Goal: Task Accomplishment & Management: Complete application form

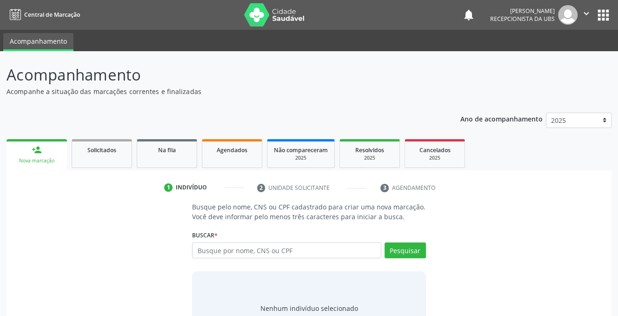
click at [271, 252] on input "text" at bounding box center [286, 250] width 189 height 16
type input "13570230490"
click at [393, 251] on button "Pesquisar" at bounding box center [405, 250] width 41 height 16
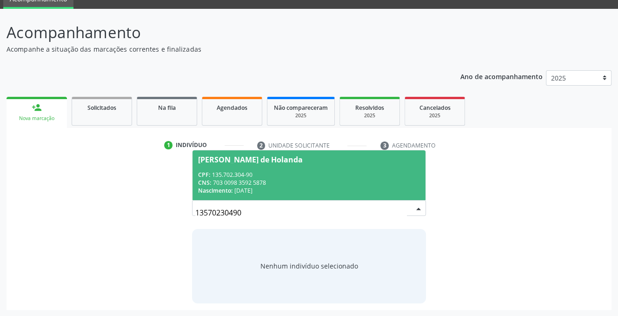
click at [272, 212] on input "13570230490" at bounding box center [300, 212] width 211 height 19
click at [216, 176] on div "CPF: 135.702.304-90" at bounding box center [308, 175] width 221 height 8
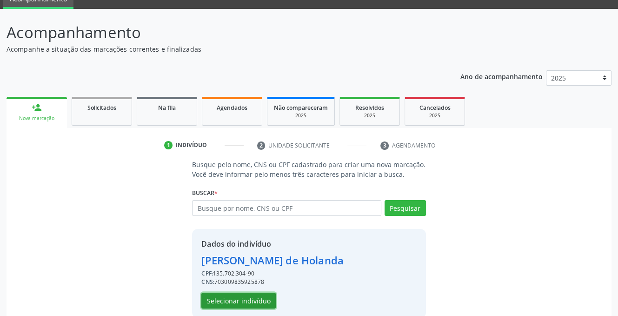
click at [219, 300] on button "Selecionar indivíduo" at bounding box center [238, 301] width 74 height 16
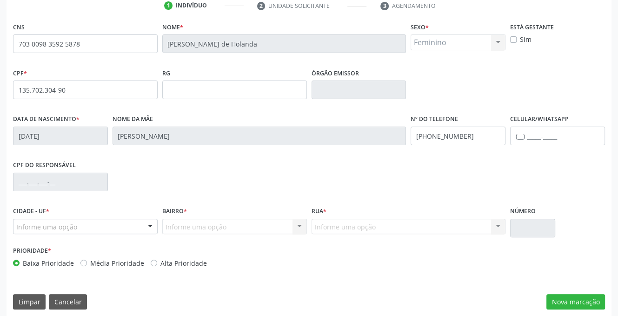
scroll to position [188, 0]
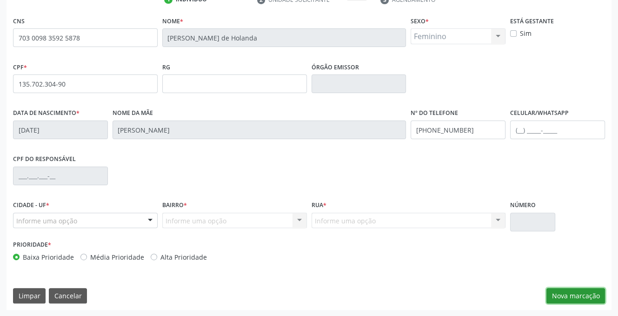
click at [572, 294] on button "Nova marcação" at bounding box center [576, 296] width 59 height 16
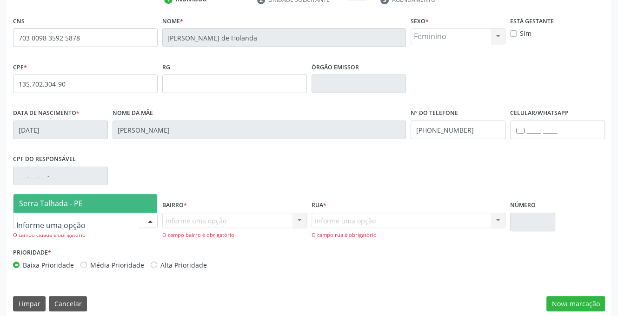
click at [76, 214] on div at bounding box center [85, 221] width 145 height 16
click at [72, 205] on span "Serra Talhada - PE" at bounding box center [51, 203] width 64 height 10
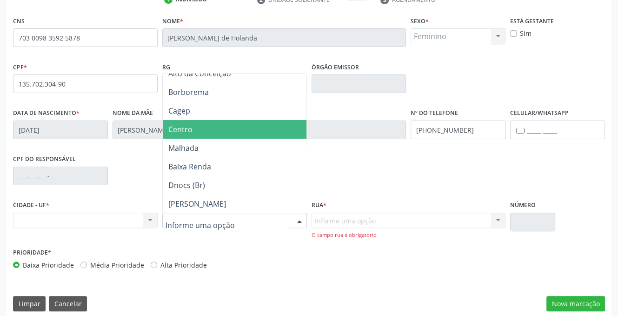
scroll to position [140, 0]
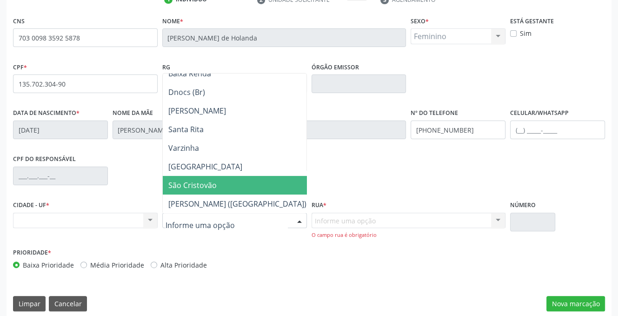
click at [205, 182] on span "São Cristovão" at bounding box center [192, 185] width 48 height 10
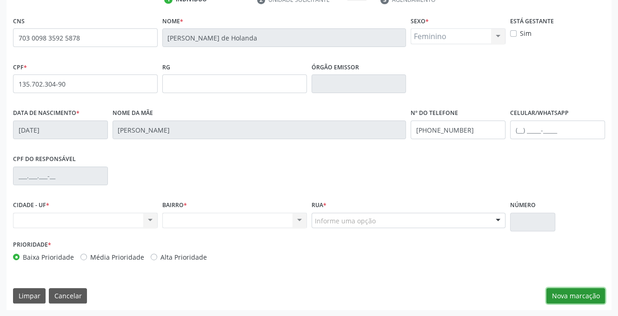
click at [556, 293] on button "Nova marcação" at bounding box center [576, 296] width 59 height 16
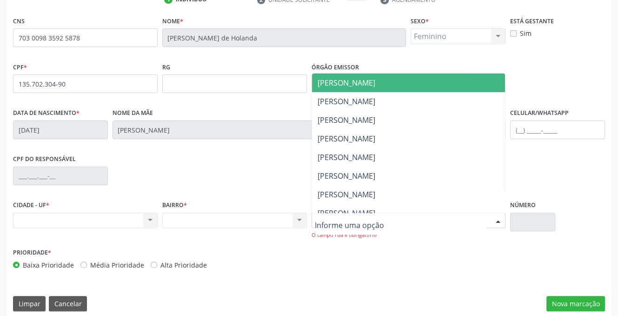
click at [391, 219] on div at bounding box center [409, 221] width 194 height 16
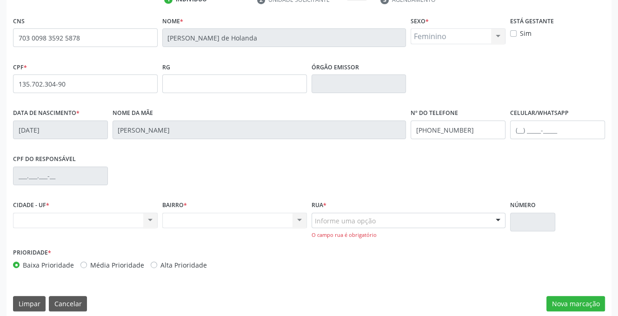
click at [62, 225] on div "Nenhum resultado encontrado para: " " Não há nenhuma opção para ser exibida." at bounding box center [85, 221] width 145 height 16
drag, startPoint x: 62, startPoint y: 225, endPoint x: 245, endPoint y: 237, distance: 183.2
click at [76, 227] on div "Nenhum resultado encontrado para: " " Não há nenhuma opção para ser exibida." at bounding box center [85, 221] width 145 height 16
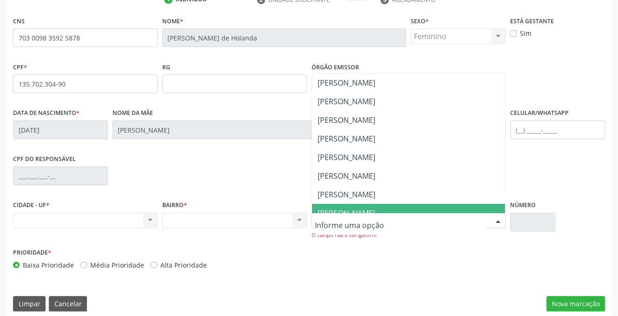
click at [346, 225] on input "text" at bounding box center [401, 225] width 172 height 19
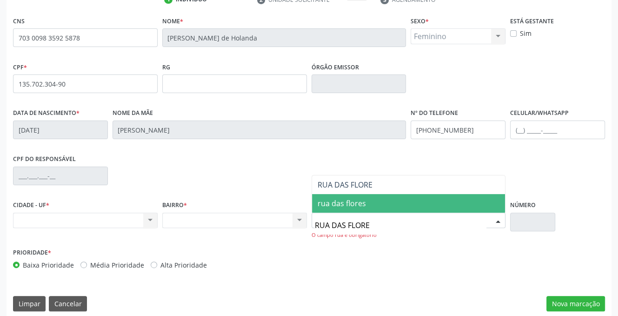
type input "RUA DAS FLORES"
click at [346, 201] on span "rua das flores" at bounding box center [342, 203] width 48 height 10
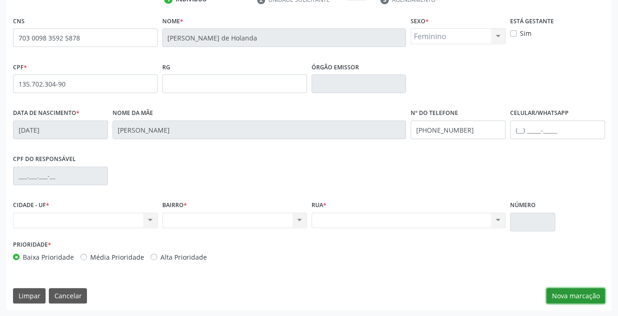
click at [550, 293] on button "Nova marcação" at bounding box center [576, 296] width 59 height 16
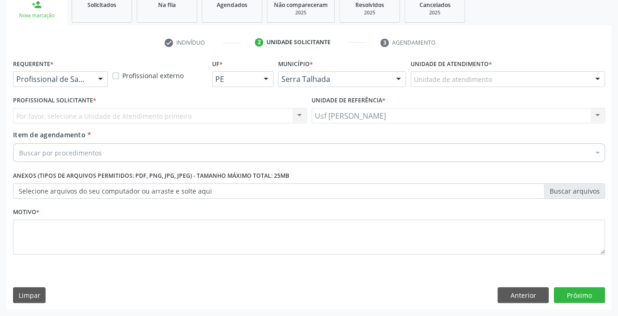
scroll to position [145, 0]
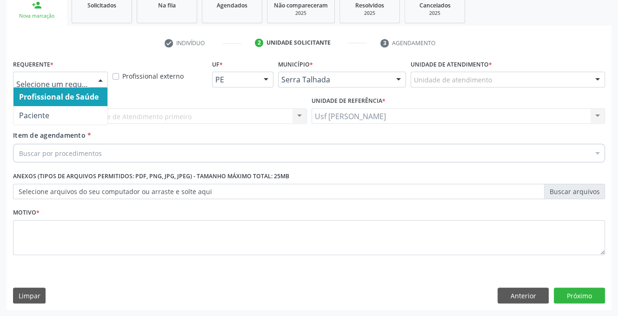
click at [102, 80] on div at bounding box center [100, 80] width 14 height 16
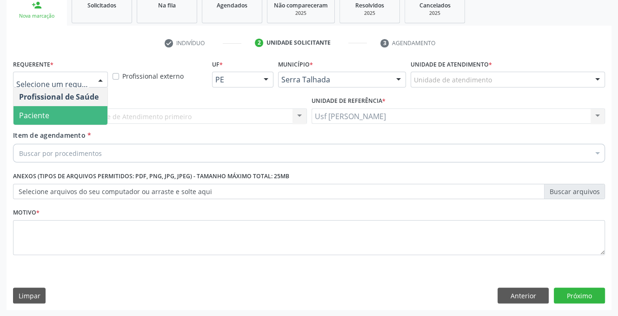
click at [41, 113] on span "Paciente" at bounding box center [34, 115] width 30 height 10
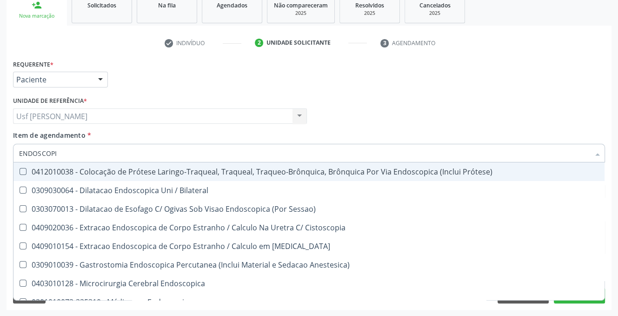
type input "ENDOSCOPIA"
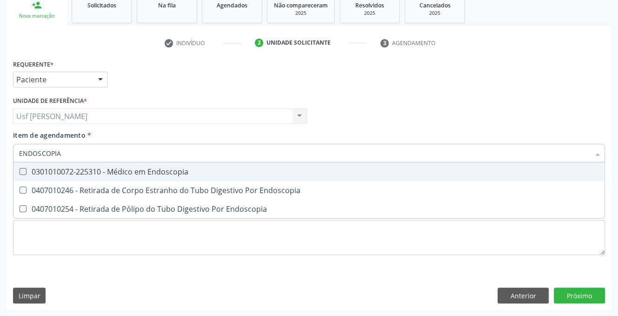
click at [20, 170] on Endoscopia at bounding box center [23, 171] width 7 height 7
click at [20, 170] on Endoscopia "checkbox" at bounding box center [16, 171] width 6 height 6
checkbox Endoscopia "true"
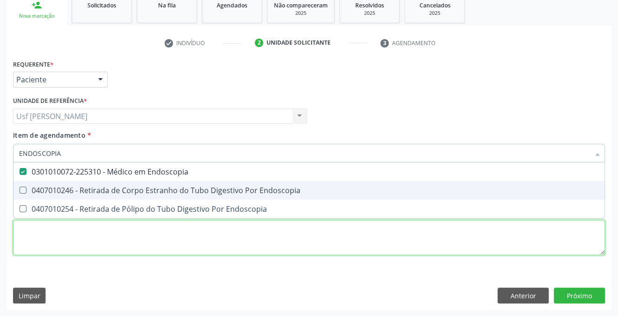
click at [153, 243] on div "Requerente * Paciente Profissional de Saúde Paciente Nenhum resultado encontrad…" at bounding box center [309, 162] width 592 height 211
click at [153, 218] on li "0407010254 - Retirada de Pólipo do Tubo Digestivo Por Endoscopia" at bounding box center [308, 209] width 591 height 19
checkbox Endoscopia "true"
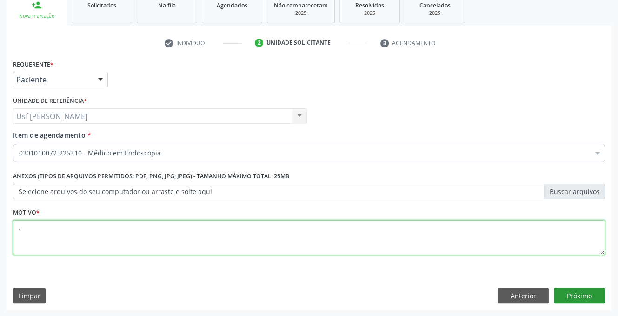
type textarea "."
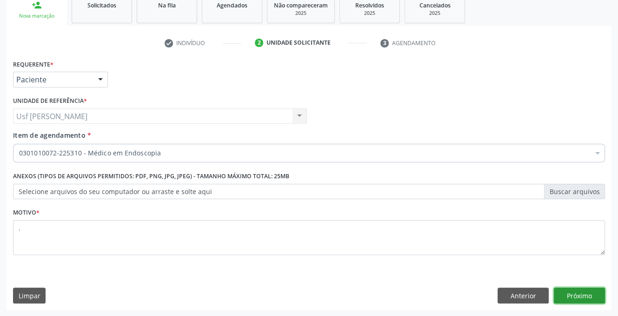
click at [582, 295] on button "Próximo" at bounding box center [579, 295] width 51 height 16
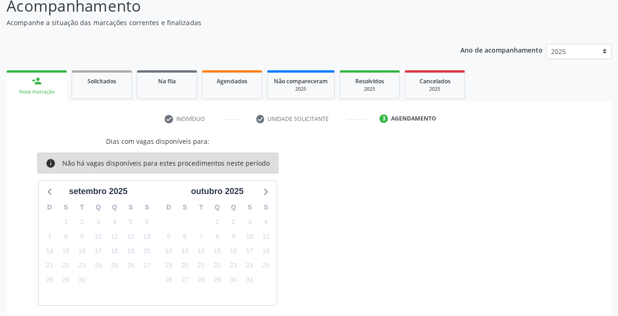
scroll to position [0, 0]
